Goal: Transaction & Acquisition: Purchase product/service

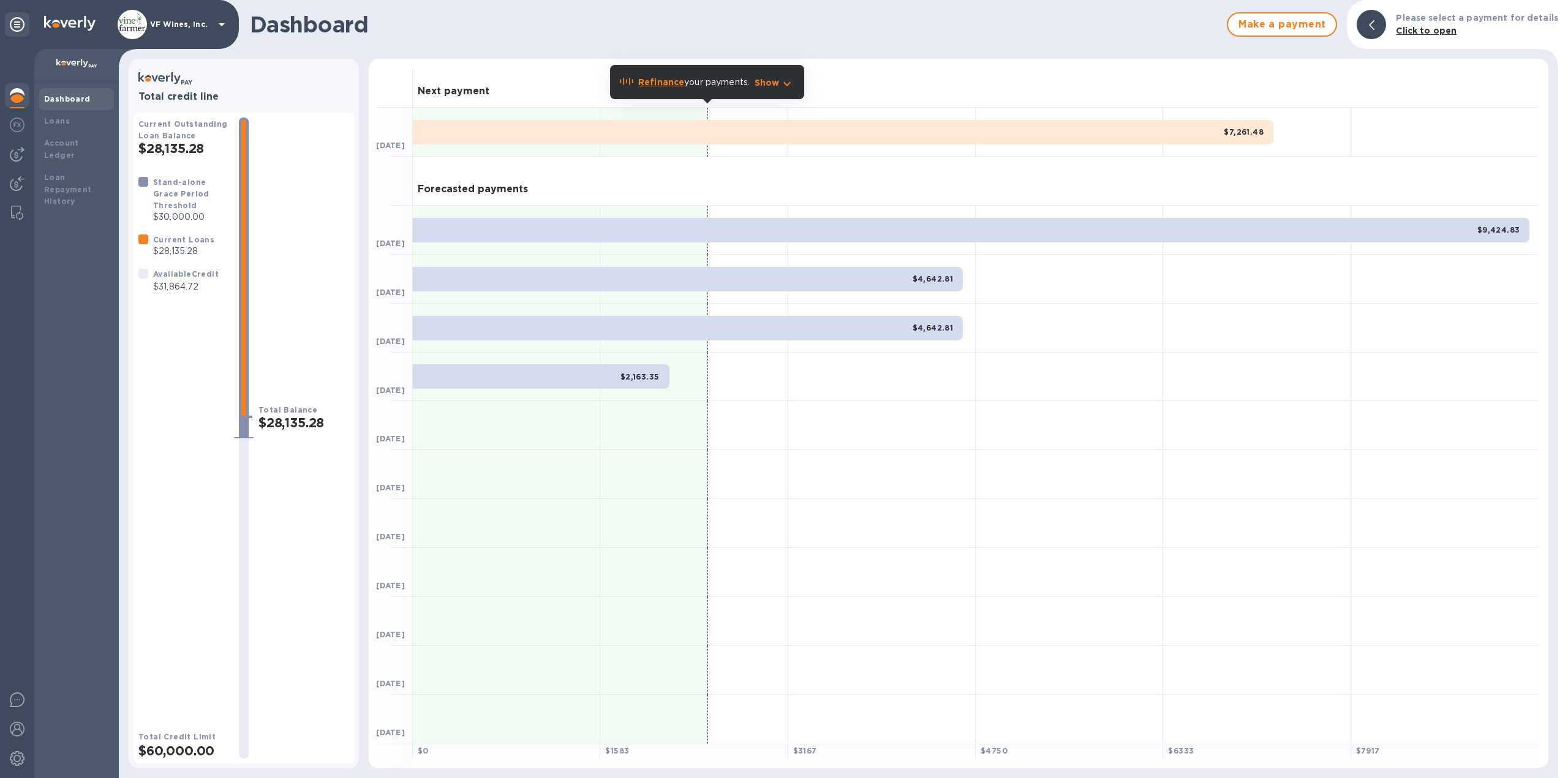
drag, startPoint x: 21, startPoint y: 120, endPoint x: 12, endPoint y: 140, distance: 21.9
click at [21, 120] on img at bounding box center [17, 125] width 15 height 15
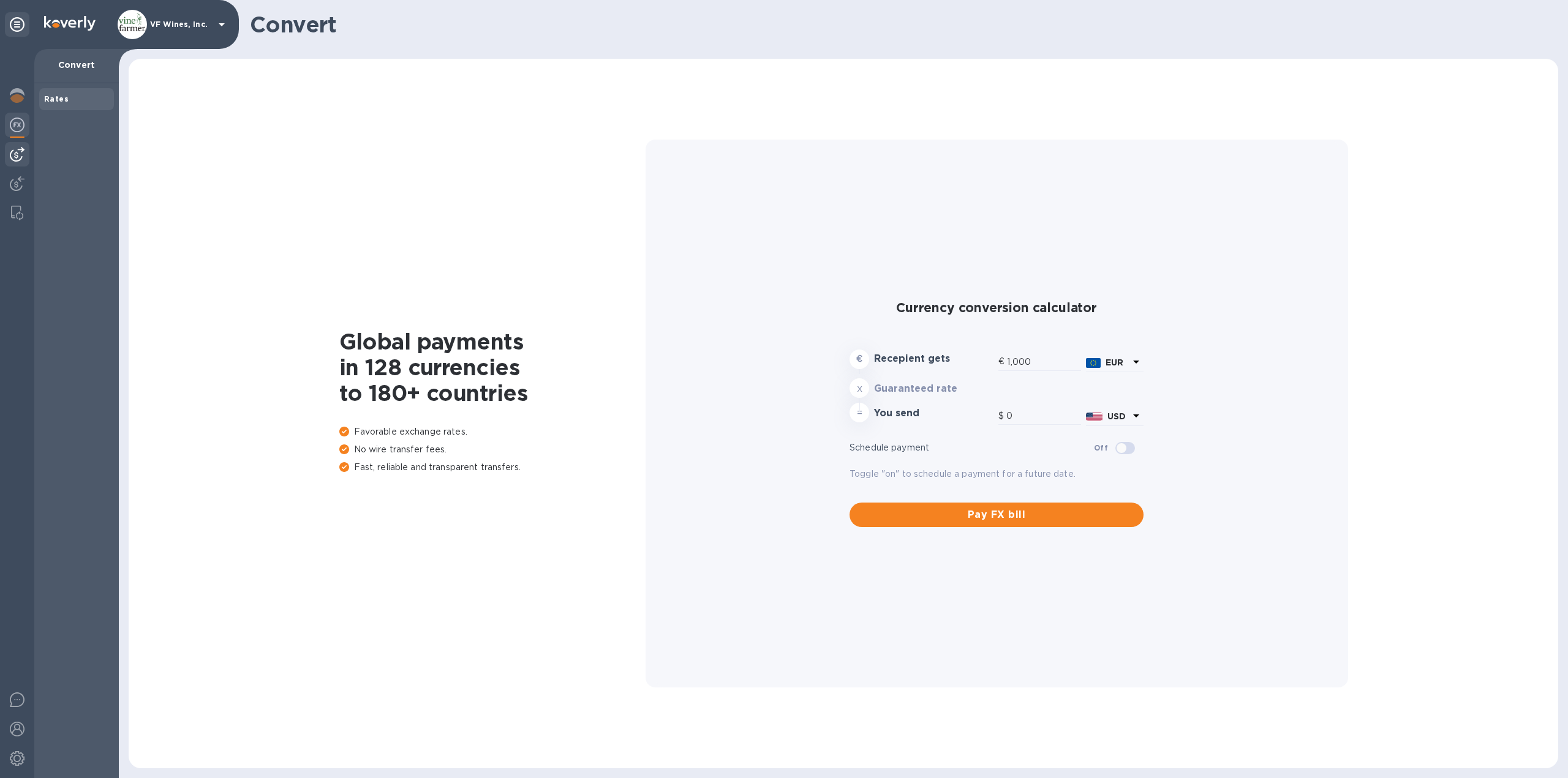
type input "1,185.33"
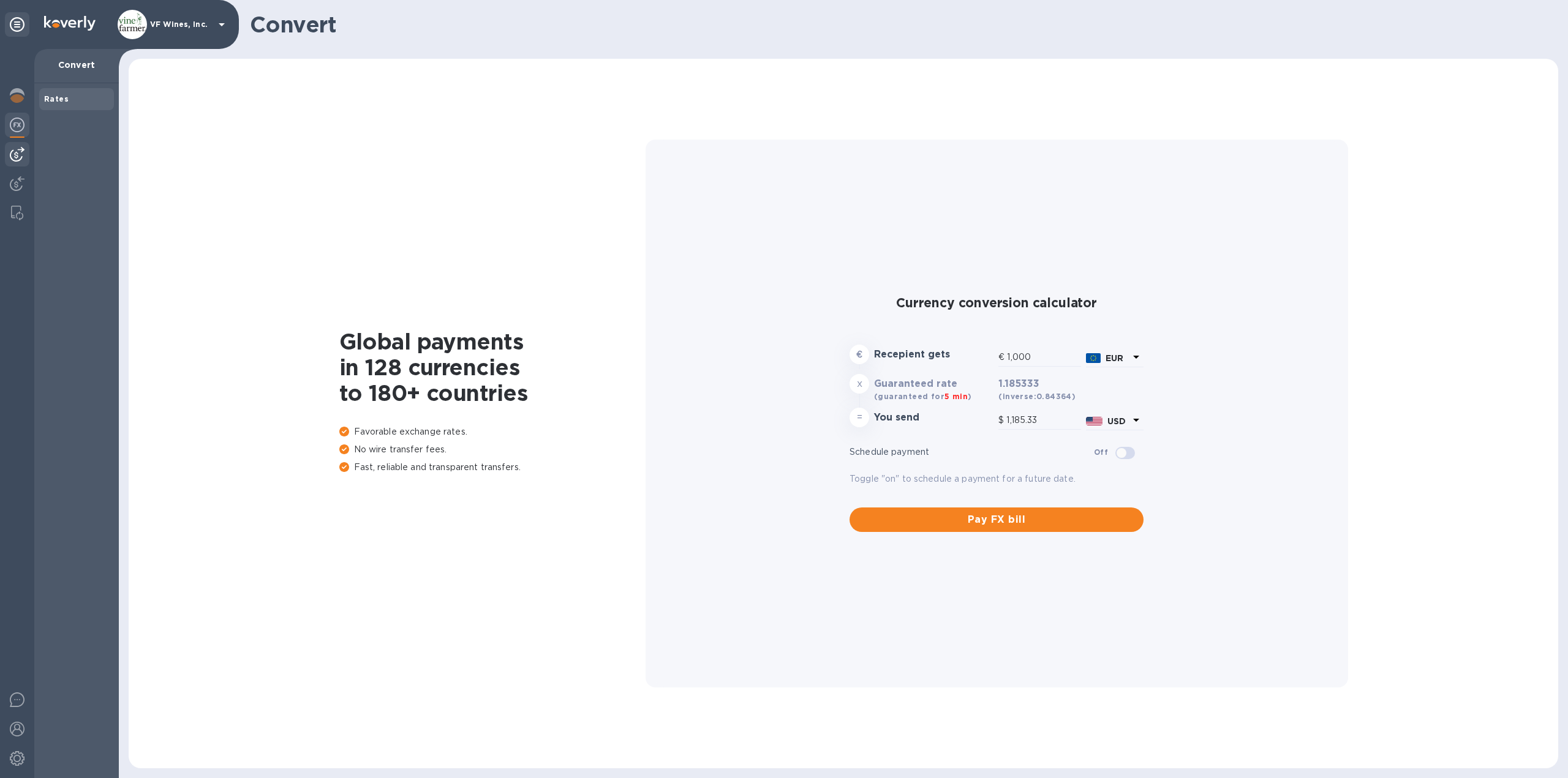
click at [12, 148] on img at bounding box center [17, 154] width 15 height 15
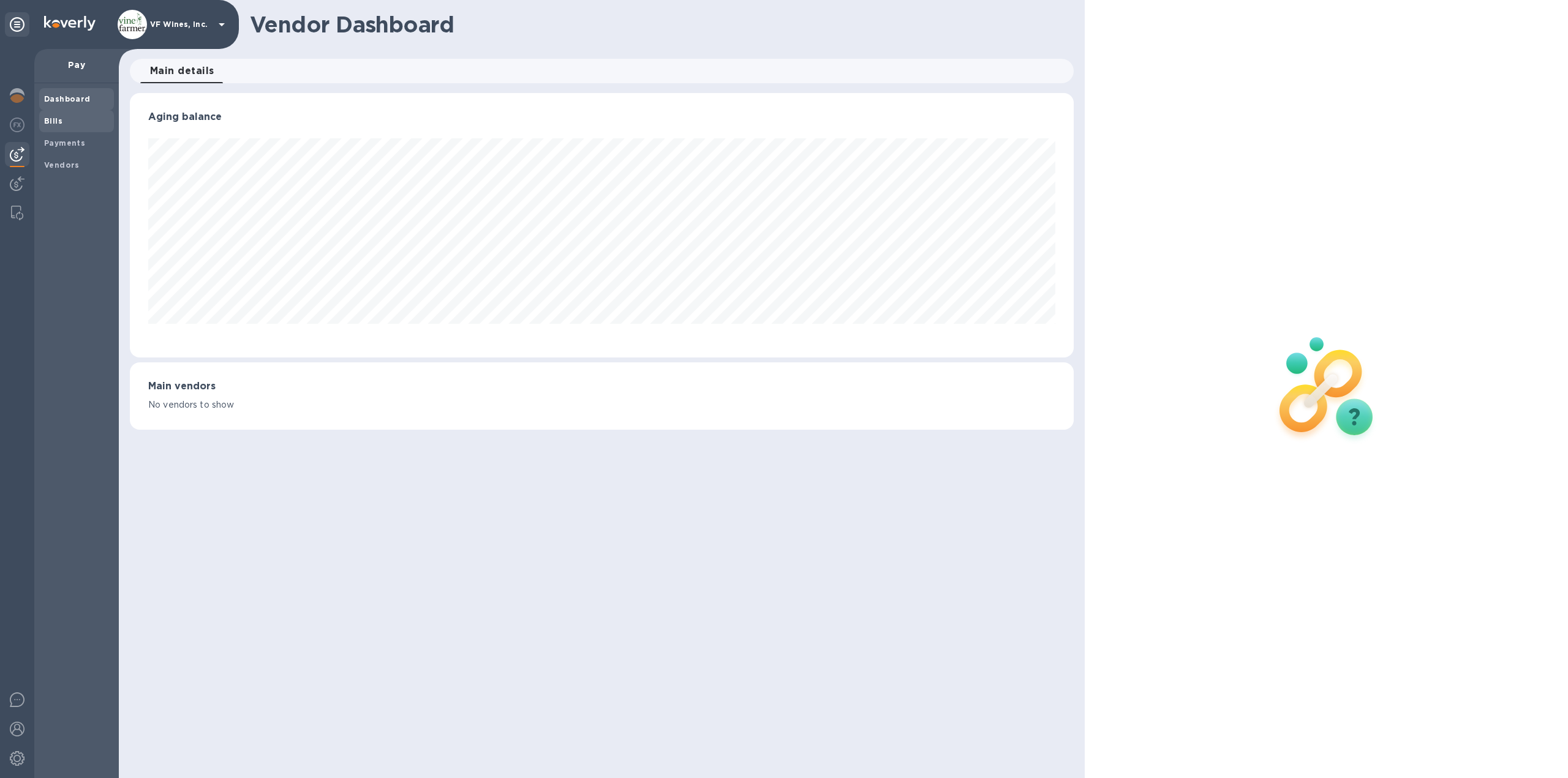
scroll to position [265, 944]
click at [51, 121] on b "Bills" at bounding box center [53, 120] width 18 height 9
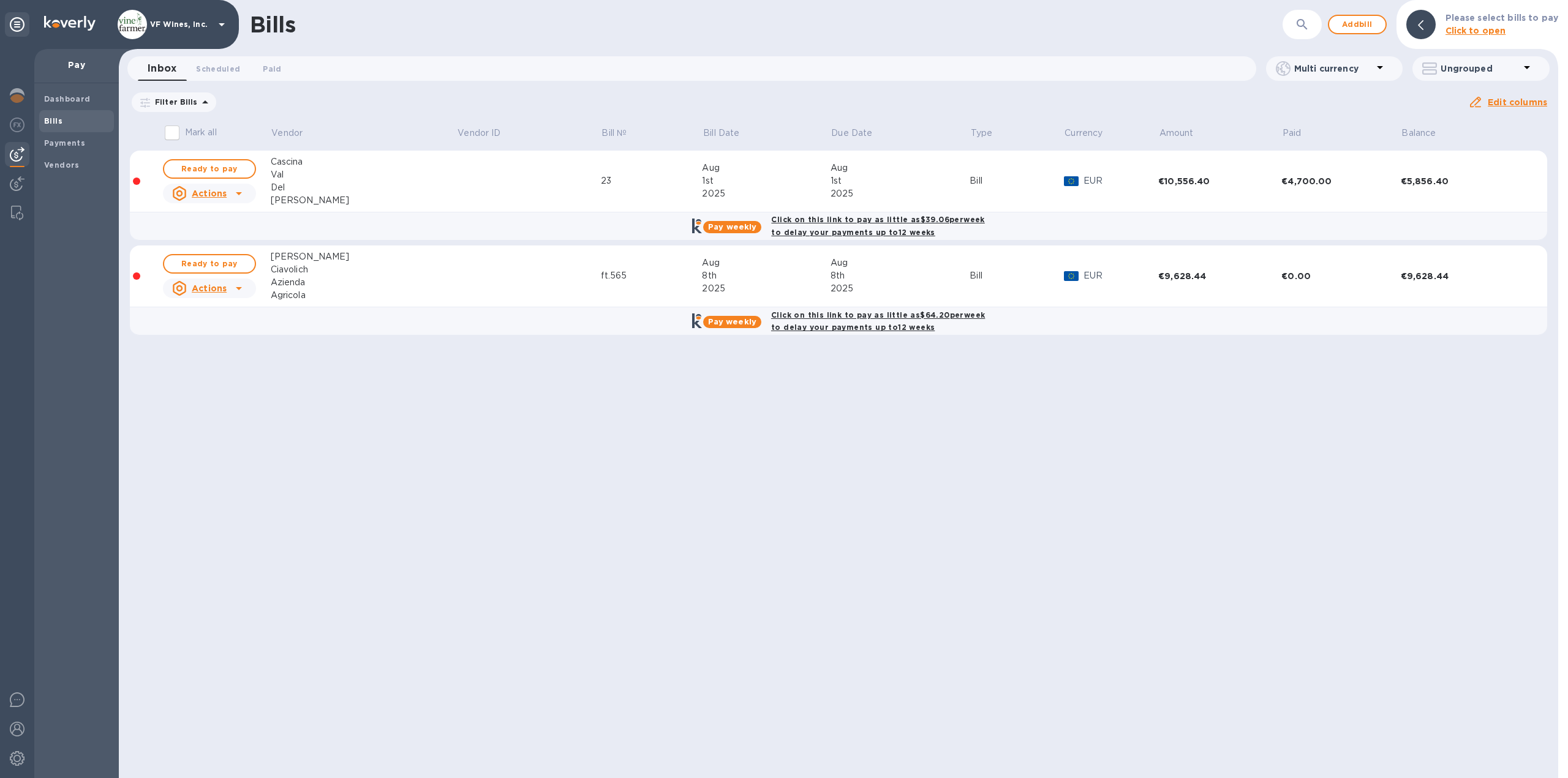
click at [0, 0] on icon at bounding box center [0, 0] width 0 height 0
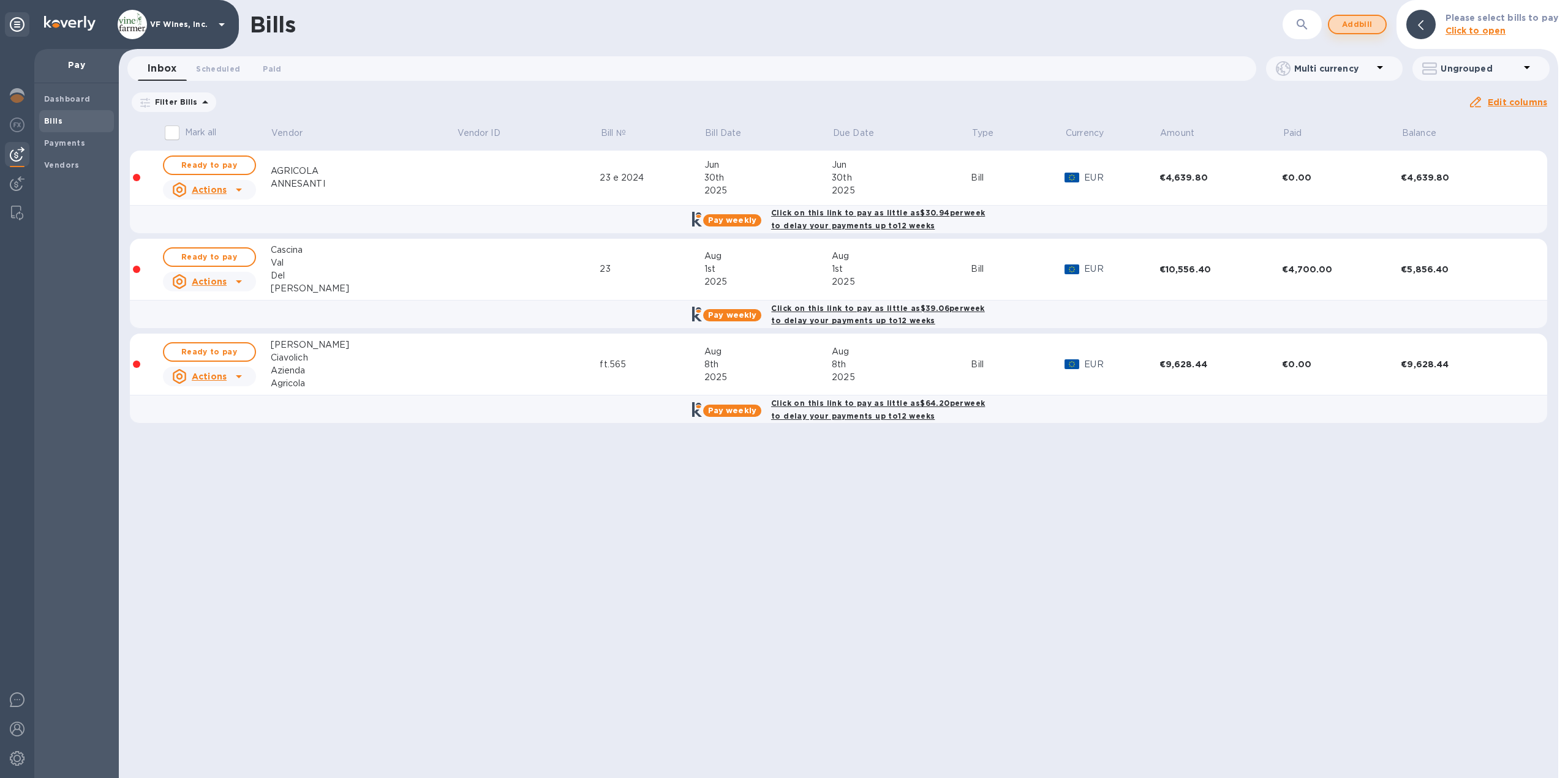
click at [1370, 25] on span "Add bill" at bounding box center [1357, 25] width 37 height 15
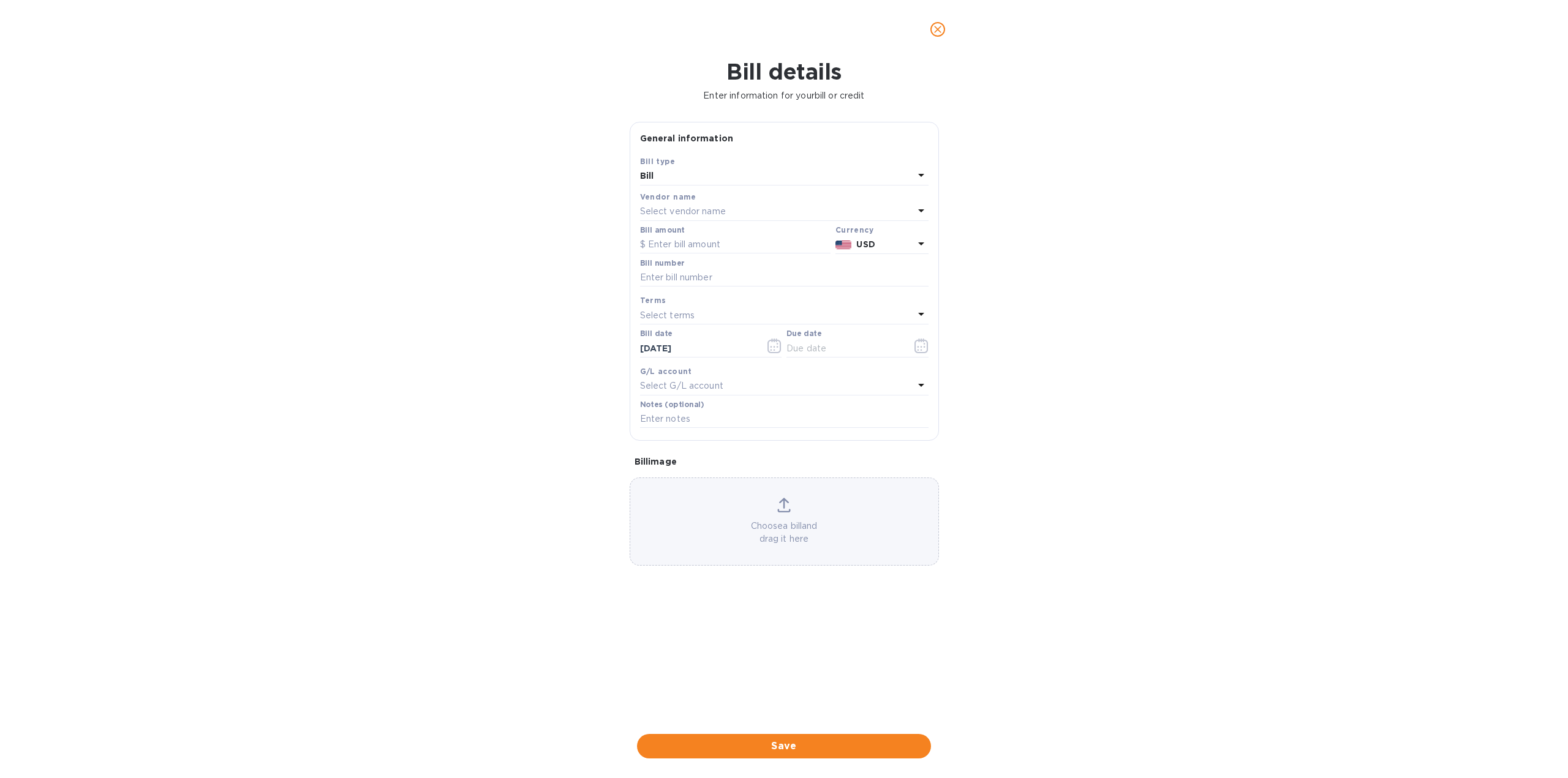
click at [742, 210] on div "Select vendor name" at bounding box center [777, 212] width 274 height 17
click at [731, 248] on input "text" at bounding box center [786, 246] width 217 height 18
type input "vinc"
click at [723, 282] on p "[PERSON_NAME] Wine Company" at bounding box center [779, 281] width 259 height 13
click at [922, 343] on icon "button" at bounding box center [921, 346] width 14 height 15
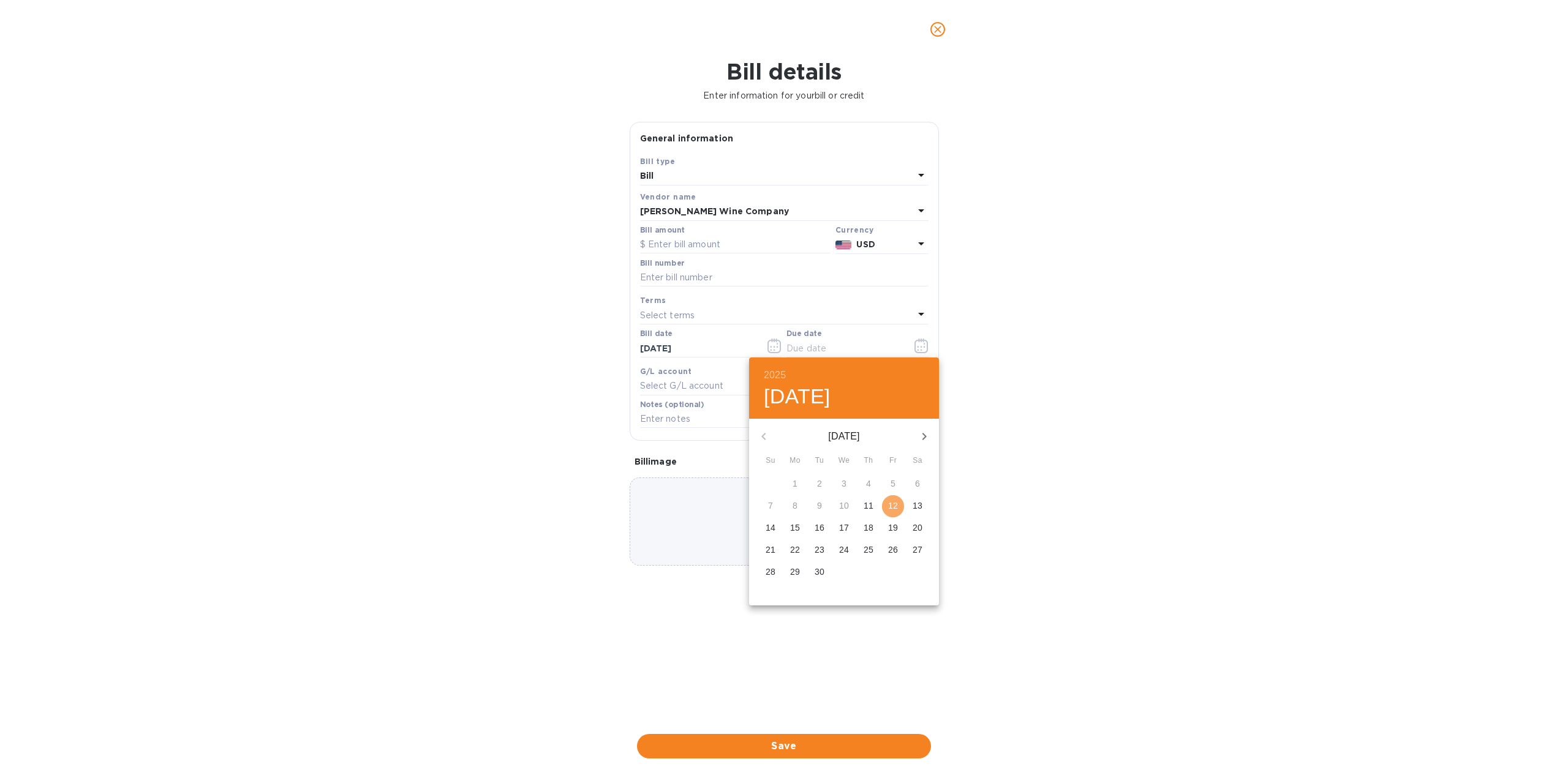
click at [895, 505] on p "12" at bounding box center [893, 505] width 10 height 12
type input "[DATE]"
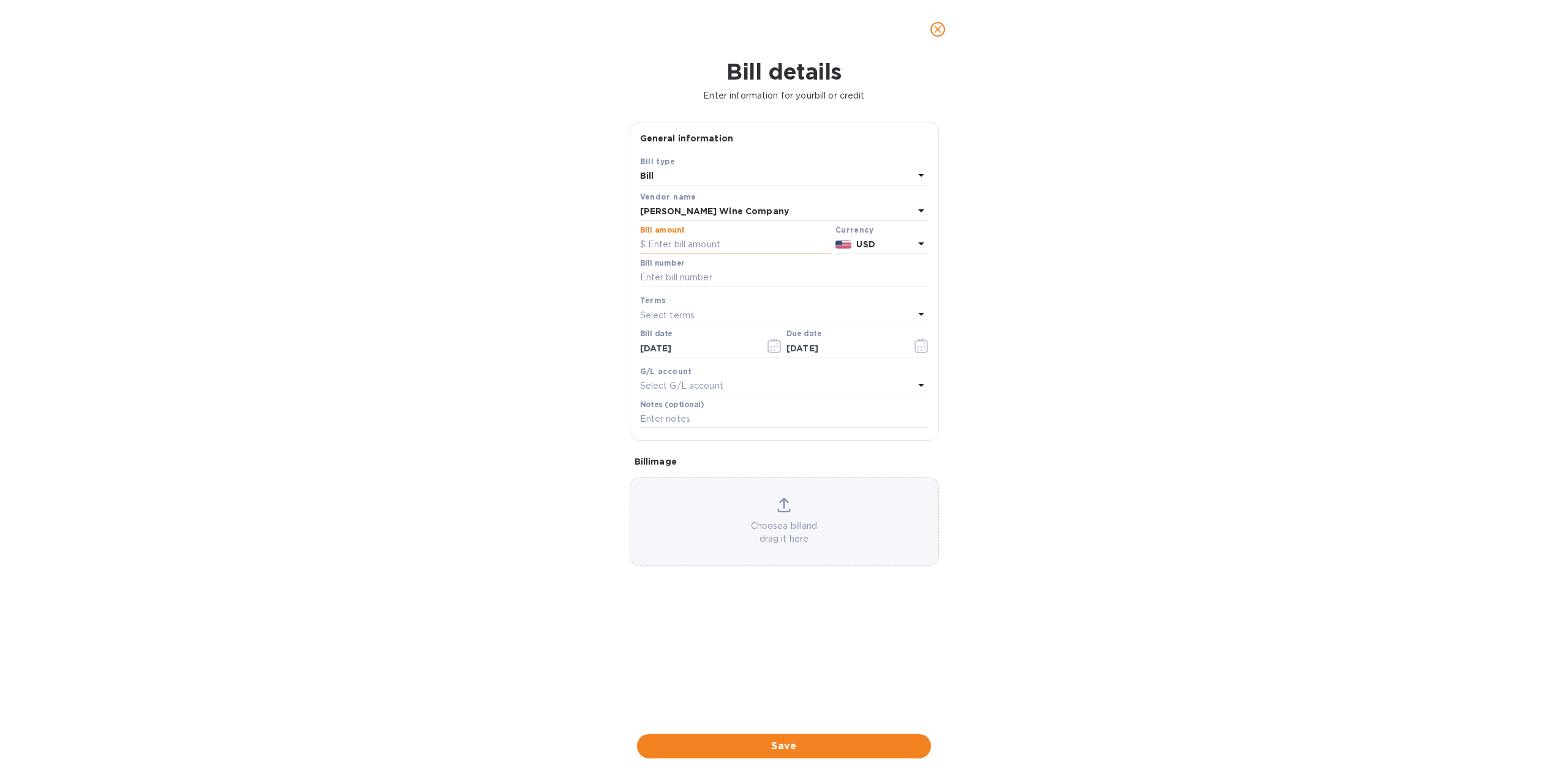
click at [713, 247] on input "text" at bounding box center [735, 245] width 191 height 18
type input "7,560"
click at [654, 280] on input "text" at bounding box center [784, 278] width 289 height 18
type input "7464"
drag, startPoint x: 1084, startPoint y: 357, endPoint x: 995, endPoint y: 354, distance: 89.1
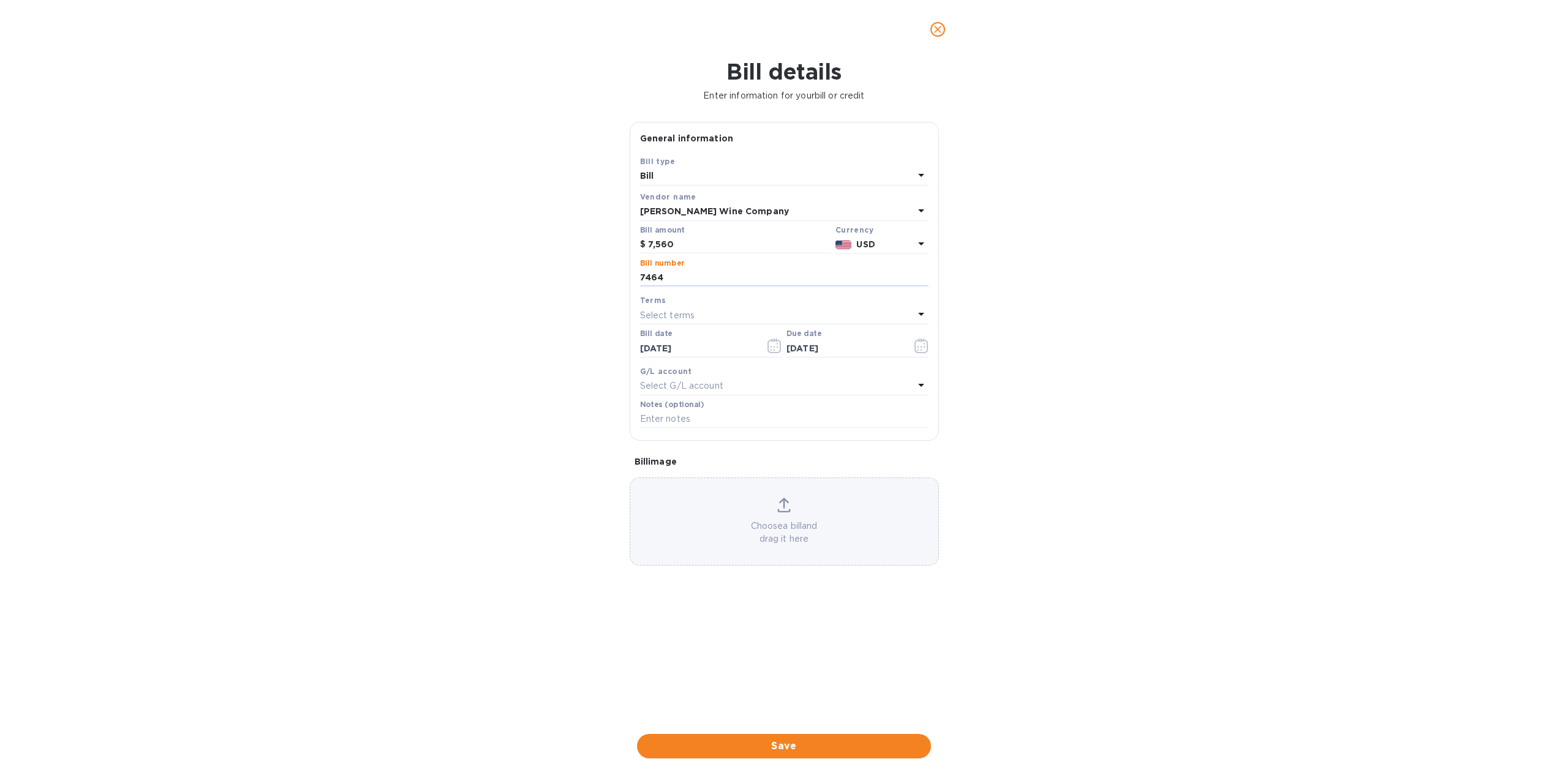
click at [1078, 358] on div "Bill details Enter information for your bill or credit General information Save…" at bounding box center [784, 418] width 1568 height 719
click at [738, 743] on span "Save" at bounding box center [784, 746] width 275 height 15
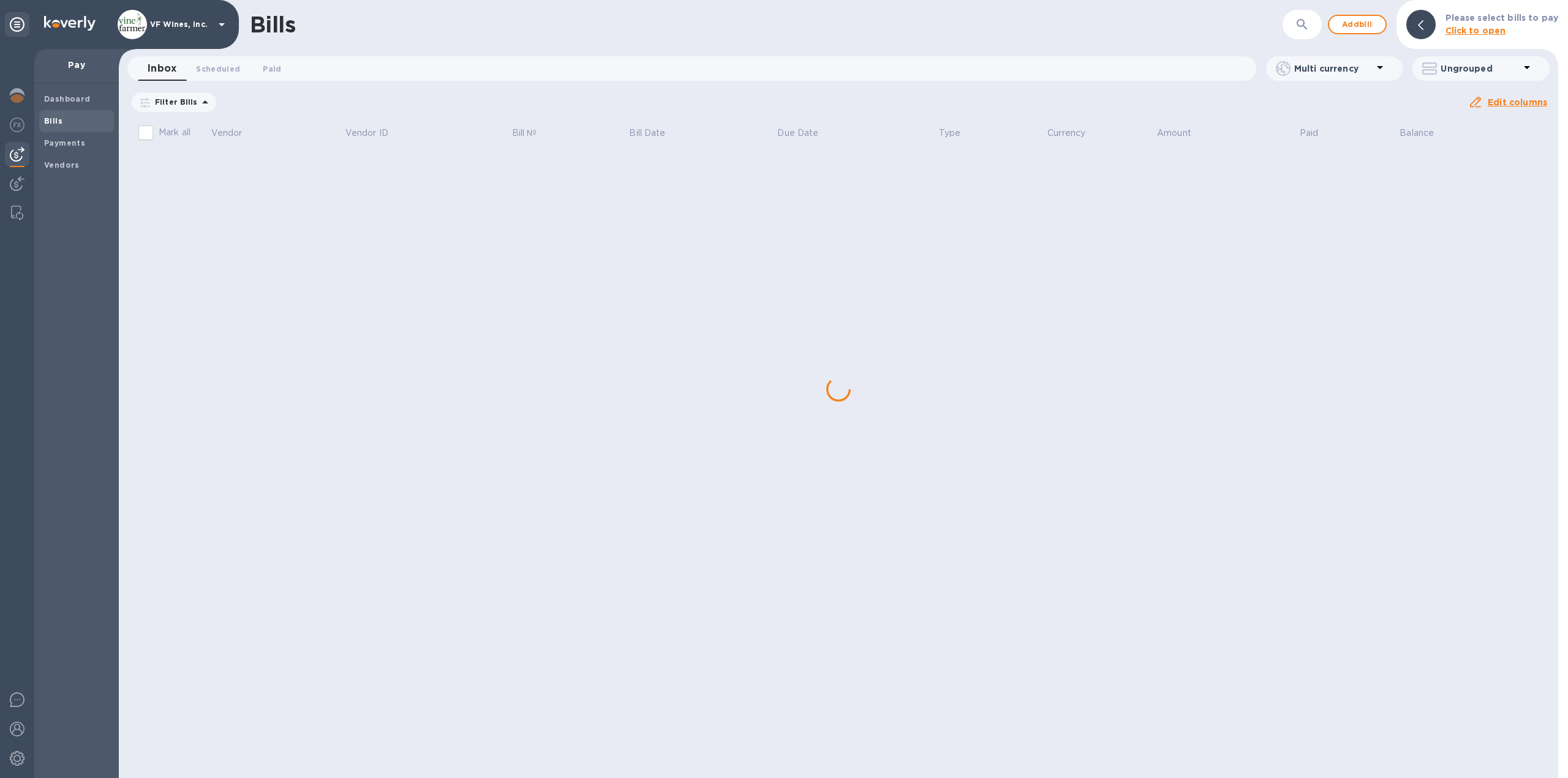
click at [217, 444] on div "Bills ​ Add bill Please select bills to pay Click to open Inbox 0 Scheduled 0 P…" at bounding box center [838, 389] width 1439 height 778
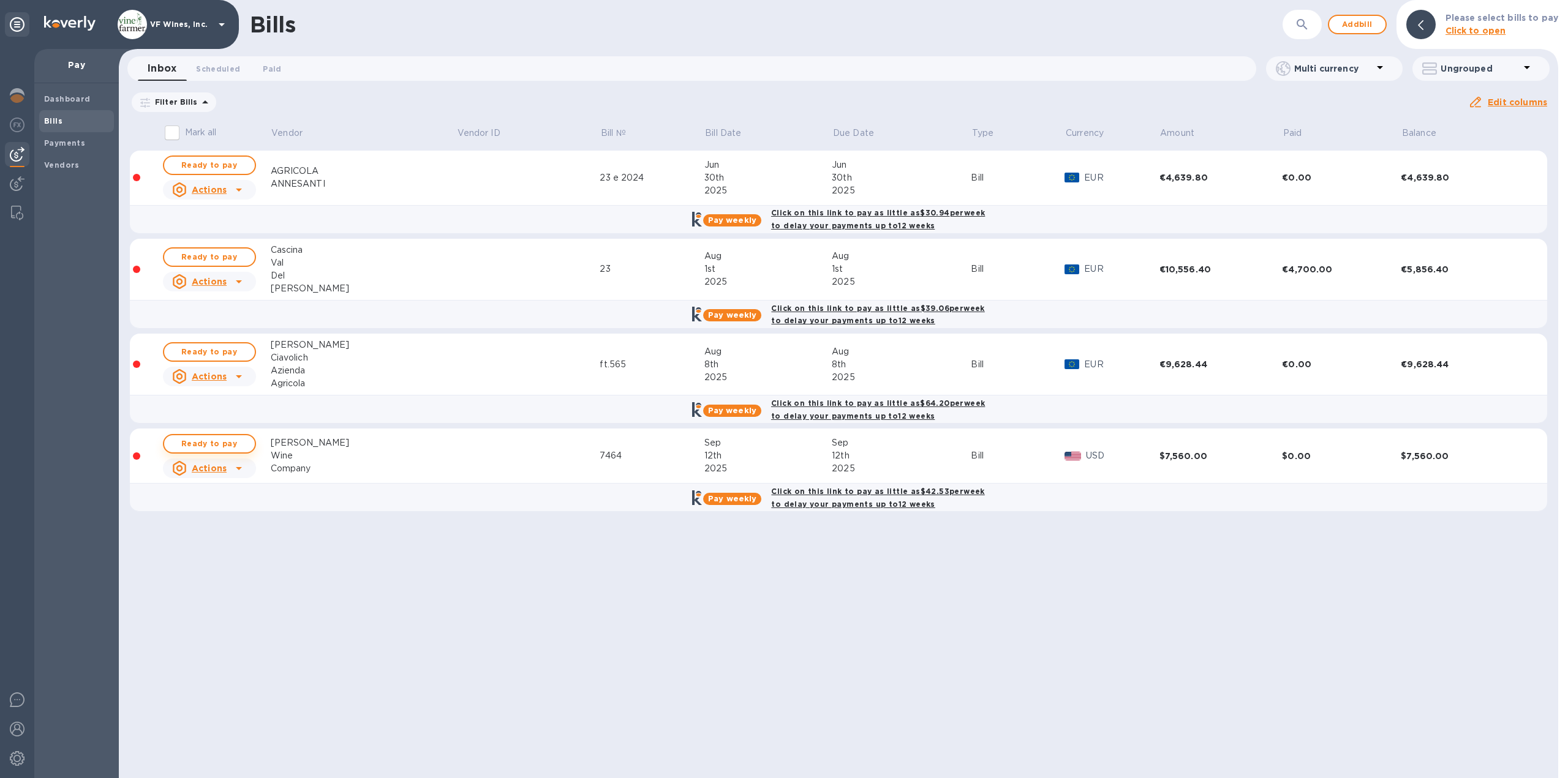
click at [212, 443] on span "Ready to pay" at bounding box center [210, 444] width 71 height 15
click at [217, 443] on span "Ready to pay" at bounding box center [210, 444] width 71 height 15
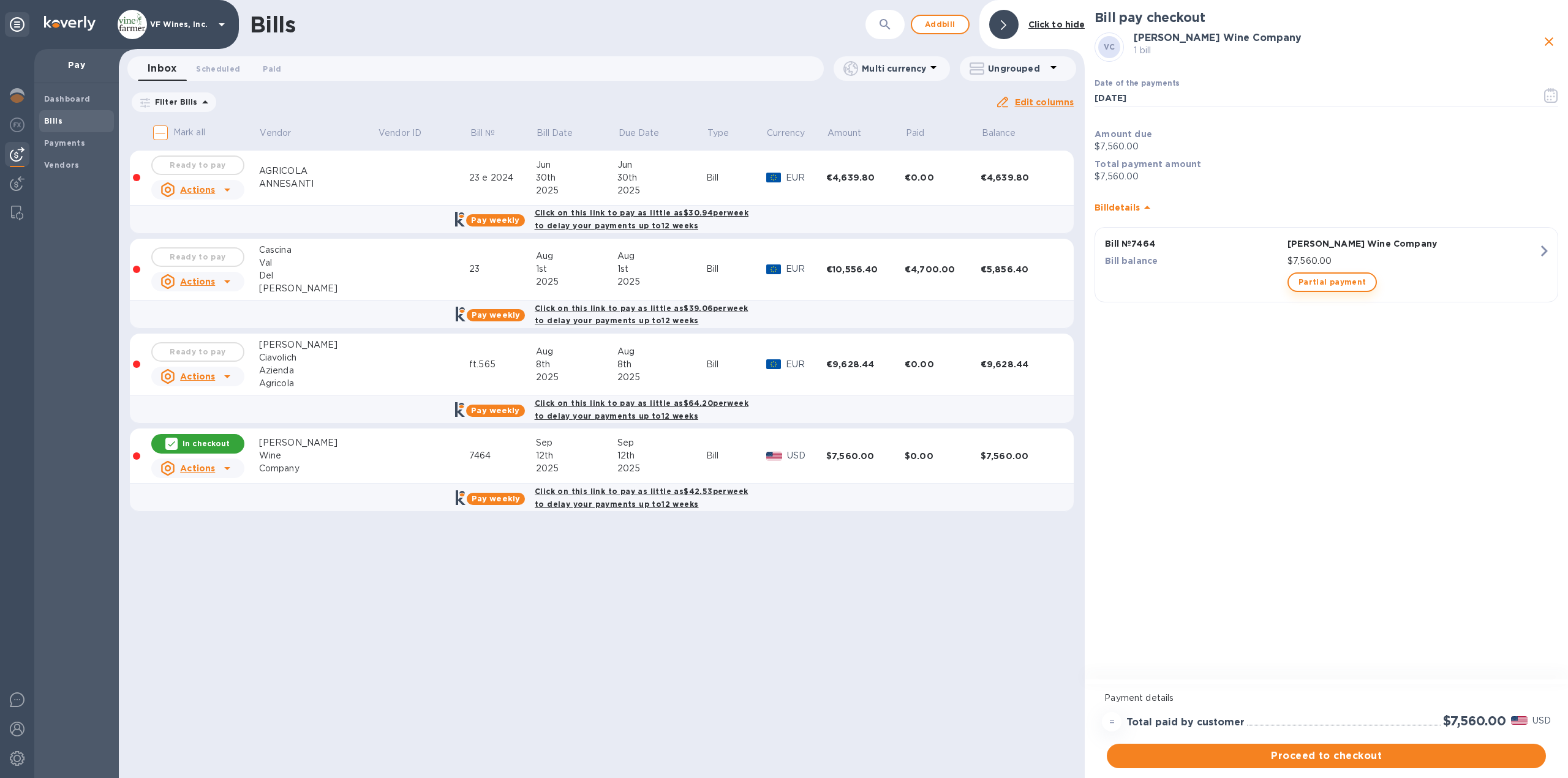
click at [1309, 279] on span "Partial payment" at bounding box center [1332, 282] width 67 height 15
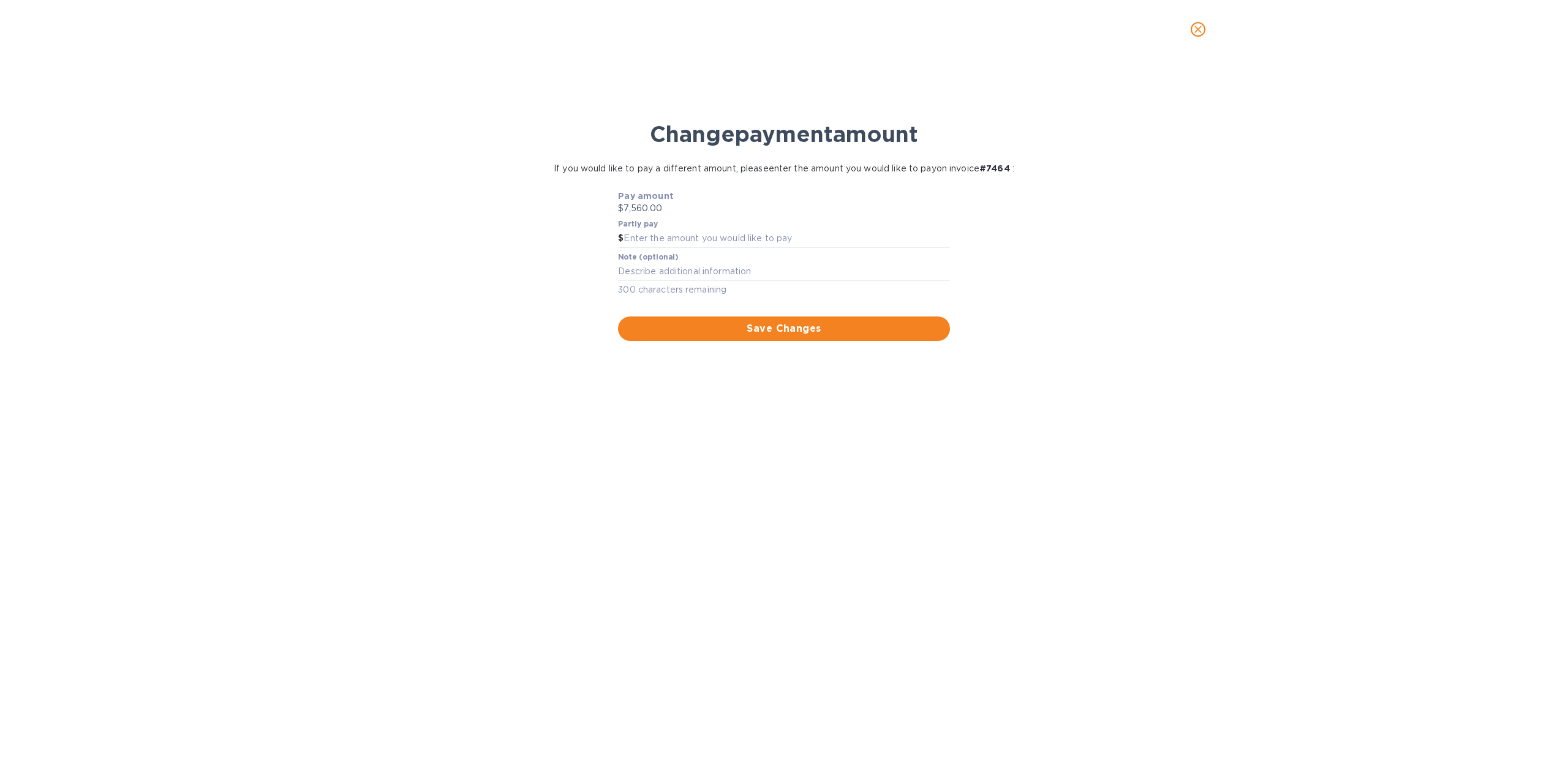
click at [654, 206] on p "$7,560.00" at bounding box center [783, 209] width 331 height 13
drag, startPoint x: 673, startPoint y: 209, endPoint x: 620, endPoint y: 217, distance: 53.6
click at [610, 207] on div "Pay amount $7,560.00 Partly pay $ Note (optional) x 300 characters remaining Sa…" at bounding box center [783, 265] width 497 height 151
click at [652, 240] on input "text" at bounding box center [786, 239] width 326 height 18
type input "3,500"
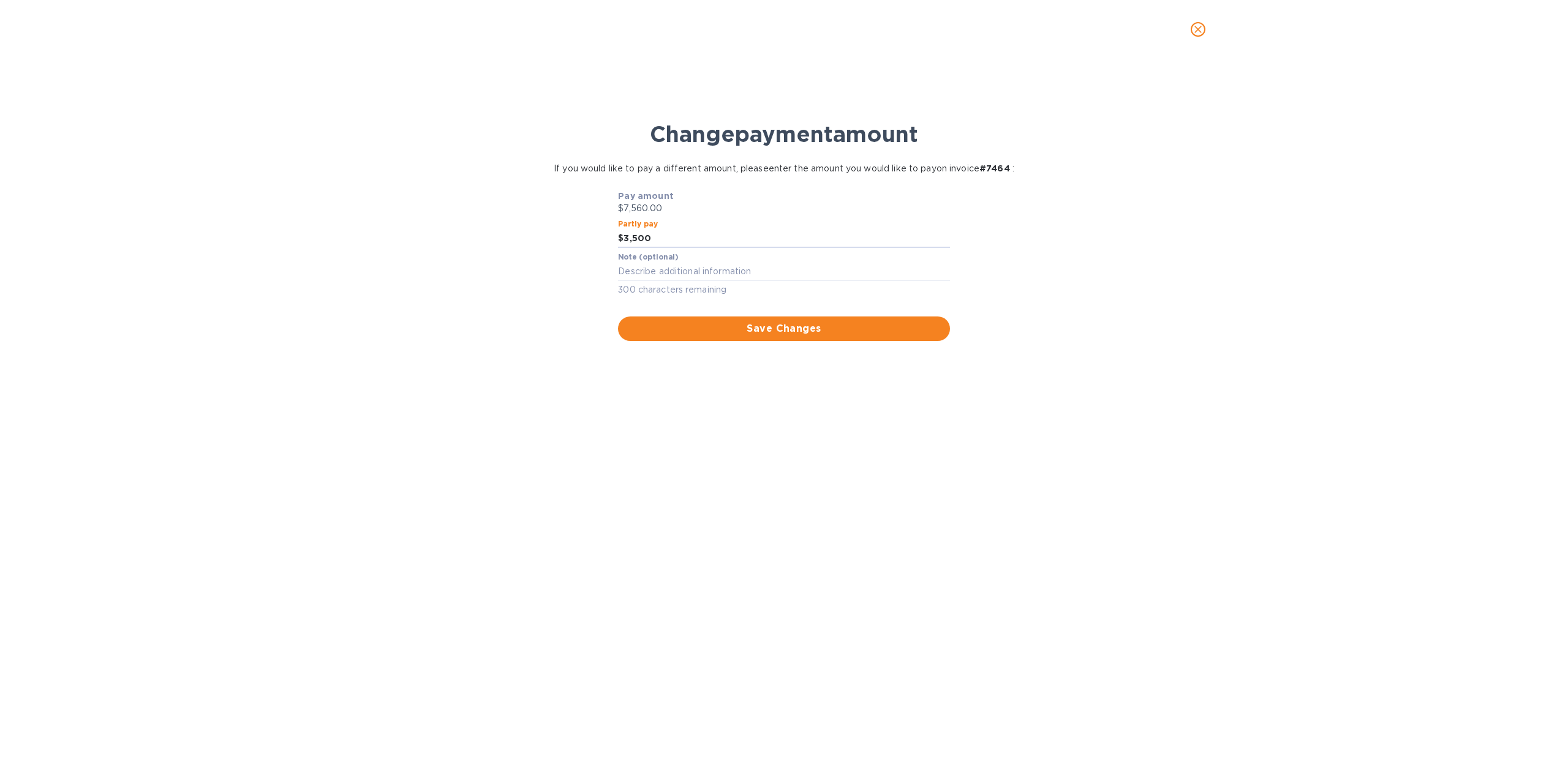
click at [713, 460] on div "Change payment amount If you would like to pay a different amount, please enter…" at bounding box center [784, 425] width 1548 height 704
click at [742, 331] on span "Save Changes" at bounding box center [784, 329] width 312 height 15
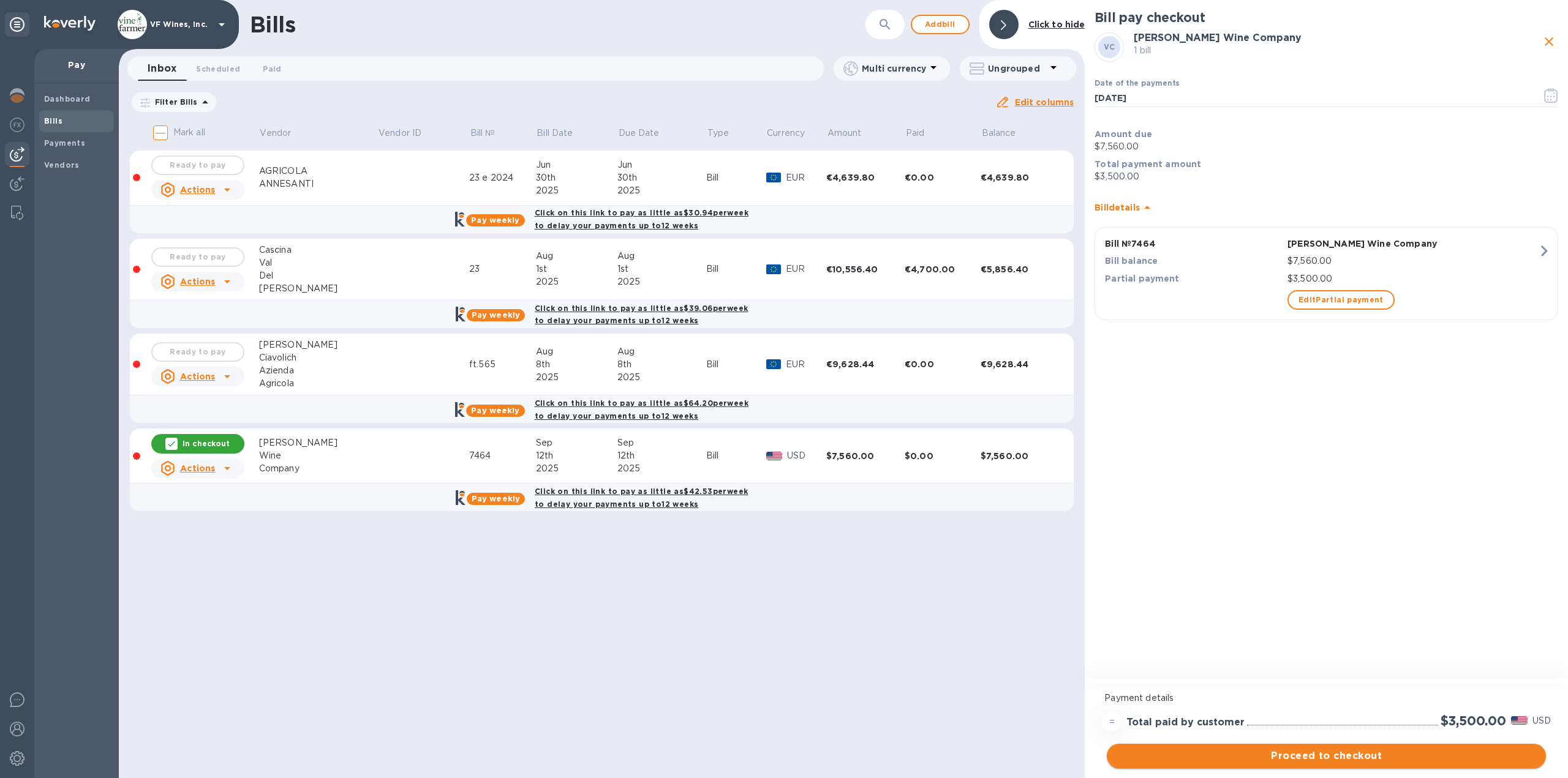
click at [1344, 759] on span "Proceed to checkout" at bounding box center [1327, 756] width 420 height 15
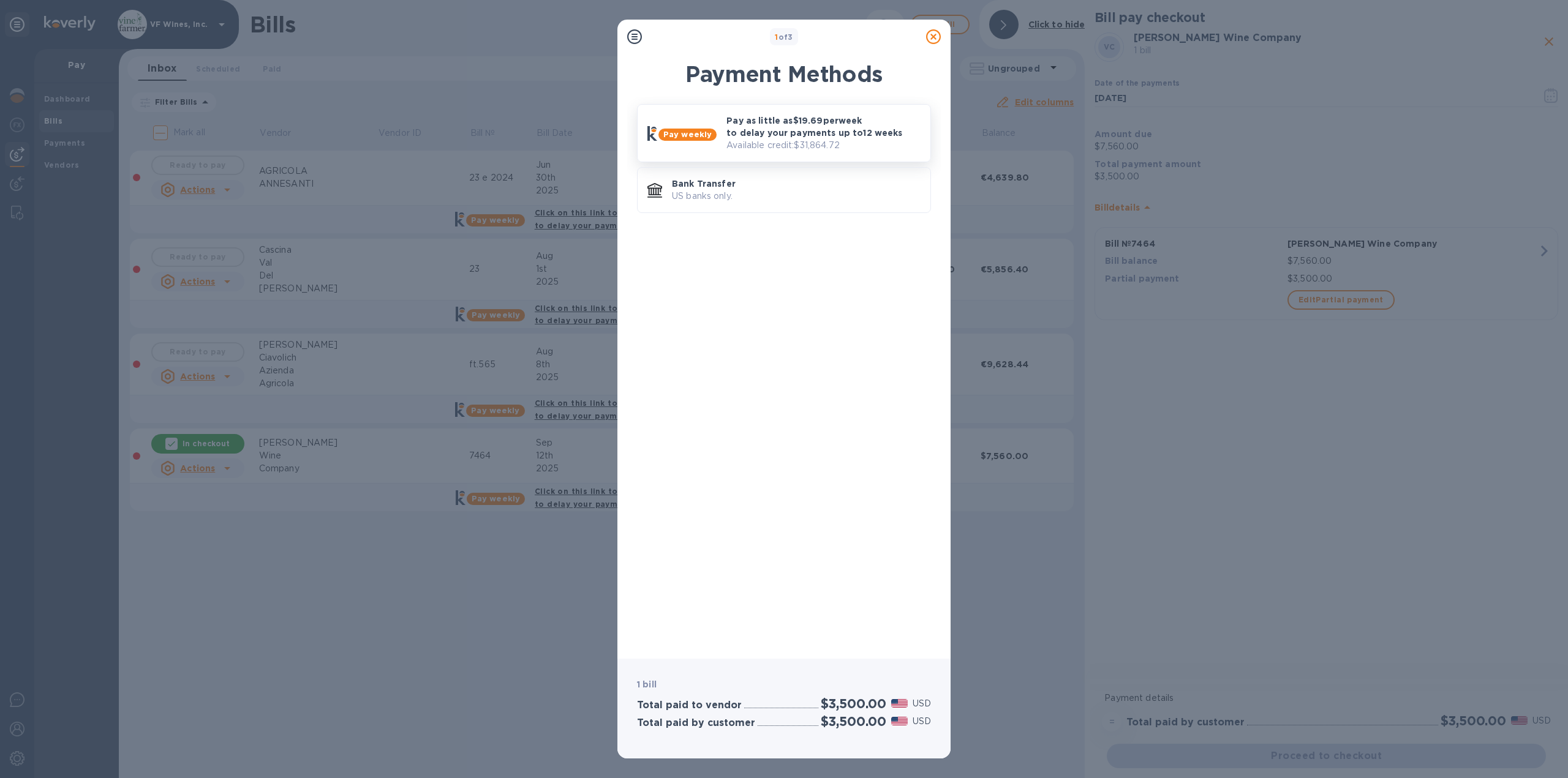
click at [806, 142] on p "Available credit: $31,864.72" at bounding box center [824, 146] width 194 height 13
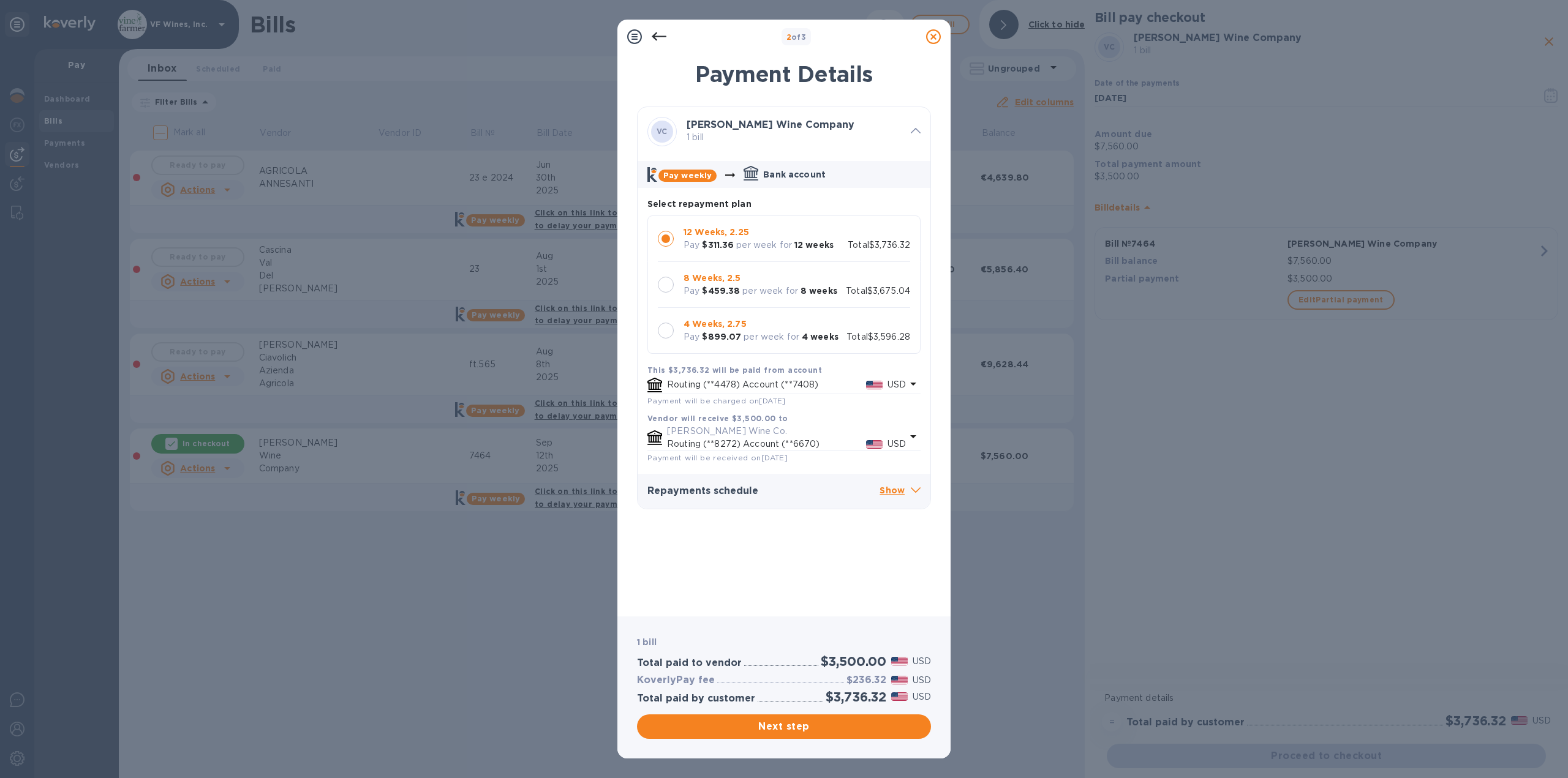
click at [724, 326] on b "4 Weeks, 2.75" at bounding box center [715, 324] width 63 height 10
click at [796, 717] on button "Next step" at bounding box center [784, 727] width 294 height 25
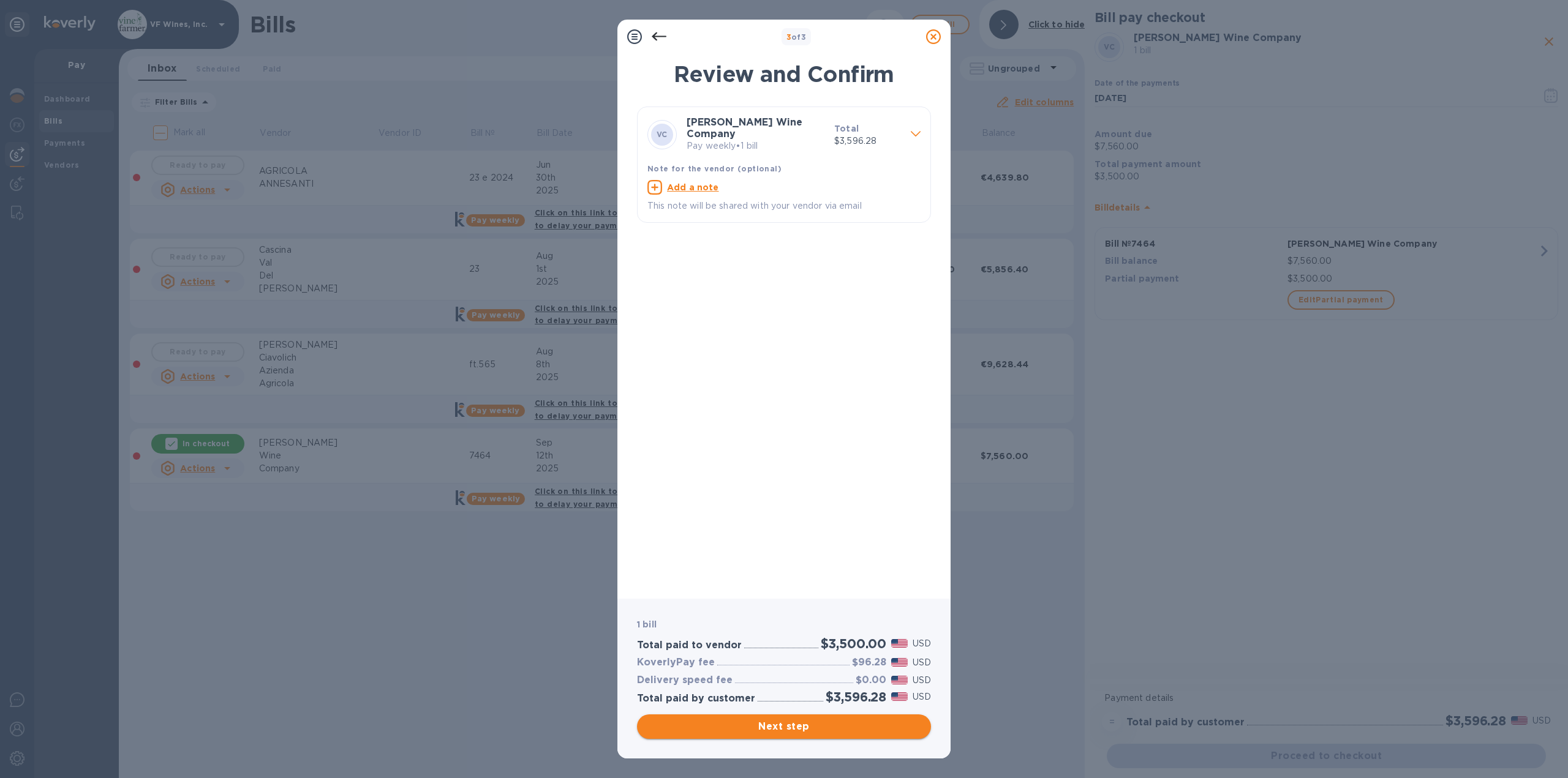
click at [803, 726] on span "Next step" at bounding box center [784, 727] width 275 height 15
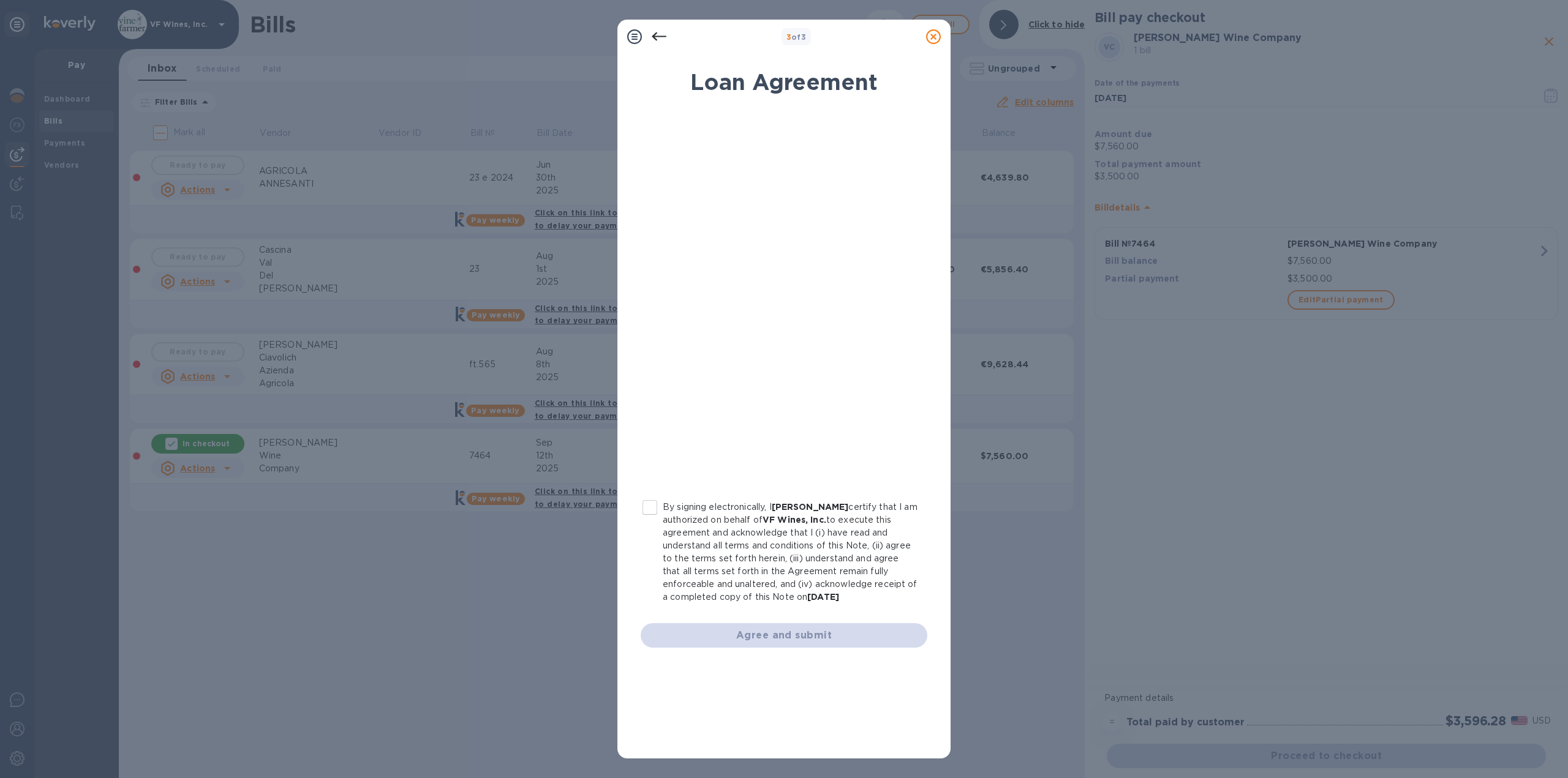
click at [648, 505] on input "By signing electronically, I [PERSON_NAME] certify that I am authorized on beha…" at bounding box center [650, 508] width 26 height 26
checkbox input "true"
click at [779, 637] on span "Agree and submit" at bounding box center [784, 635] width 267 height 15
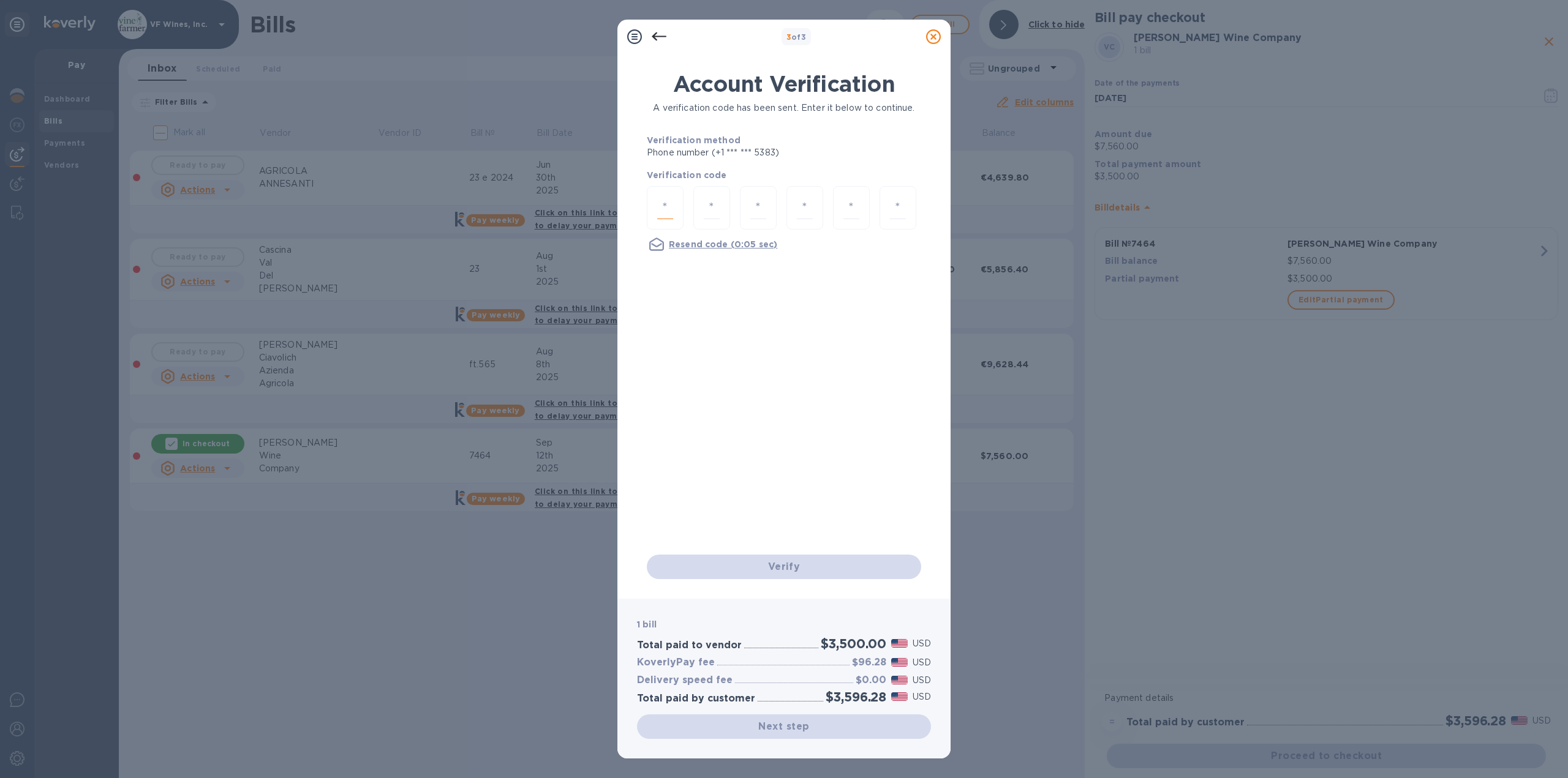
click at [661, 207] on input "number" at bounding box center [665, 207] width 16 height 22
type input "7"
type input "4"
type input "0"
type input "8"
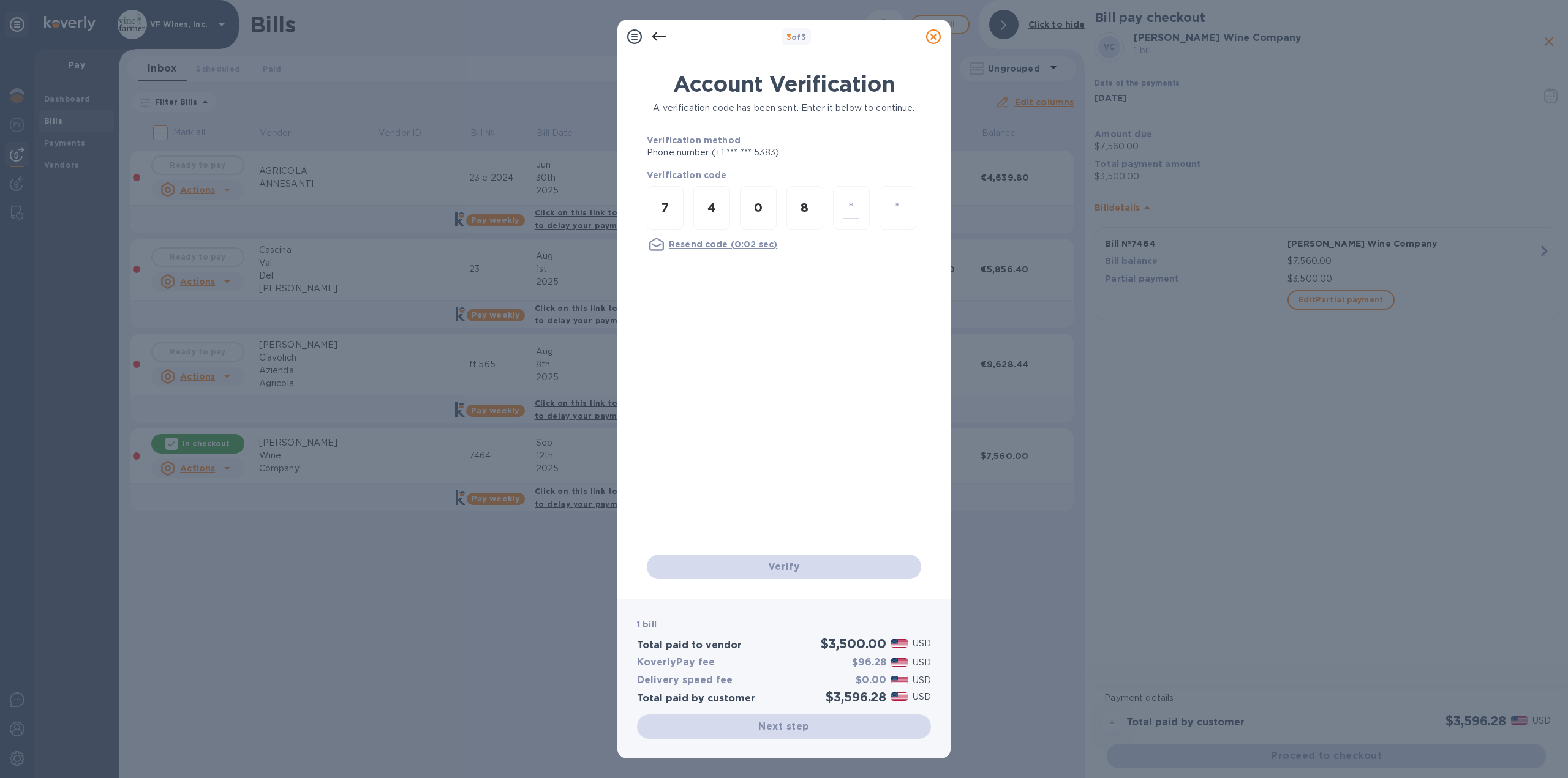
type input "3"
type input "4"
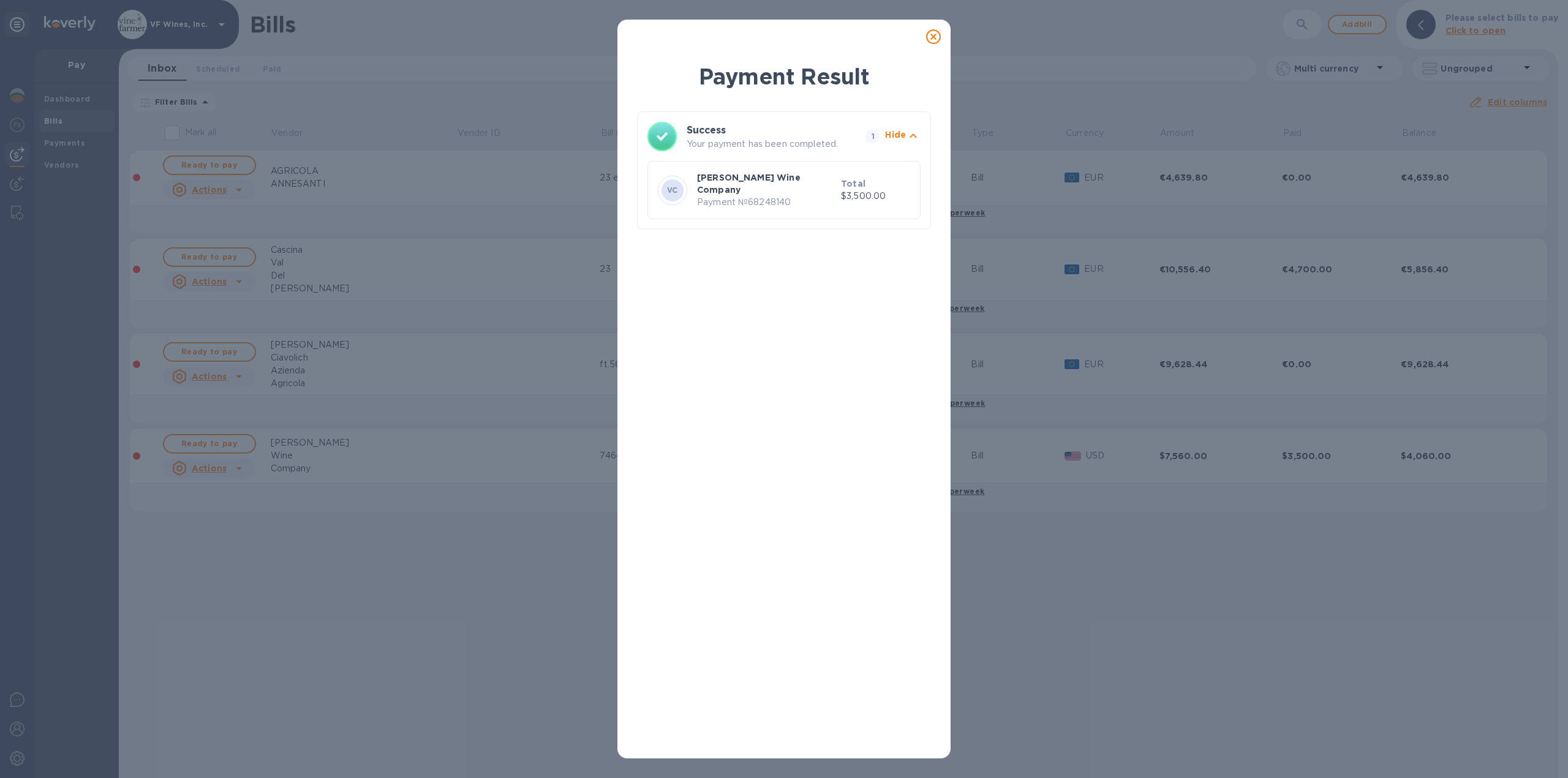
click at [940, 37] on icon at bounding box center [933, 36] width 15 height 15
